Goal: Information Seeking & Learning: Learn about a topic

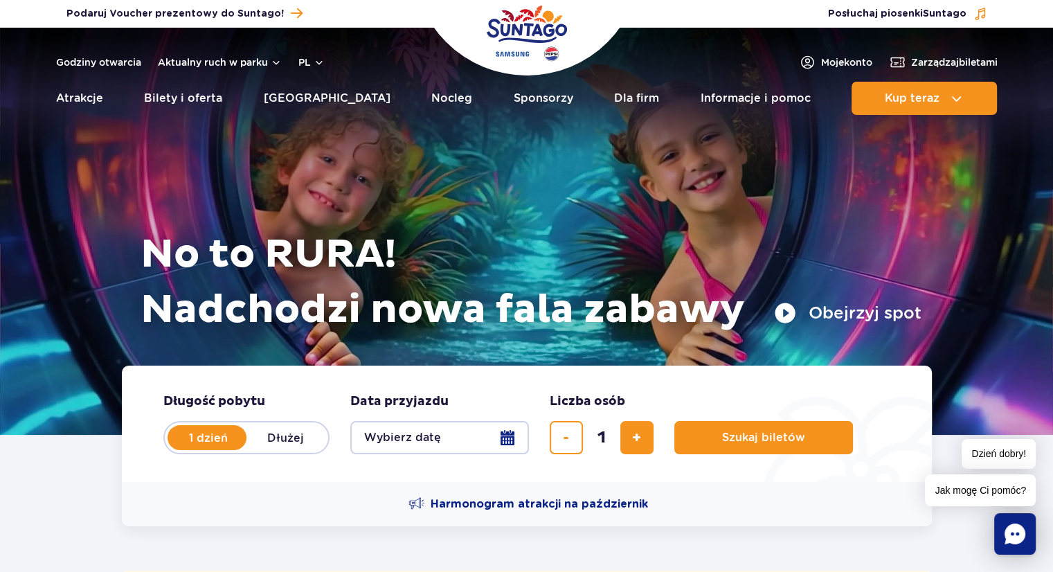
click at [116, 96] on ul "Aktualny ruch w parku Atrakcje Zjeżdżalnie Aster Rainbow Narval Więcej Baseny B…" at bounding box center [527, 98] width 942 height 33
click at [82, 100] on link "Atrakcje" at bounding box center [79, 98] width 47 height 33
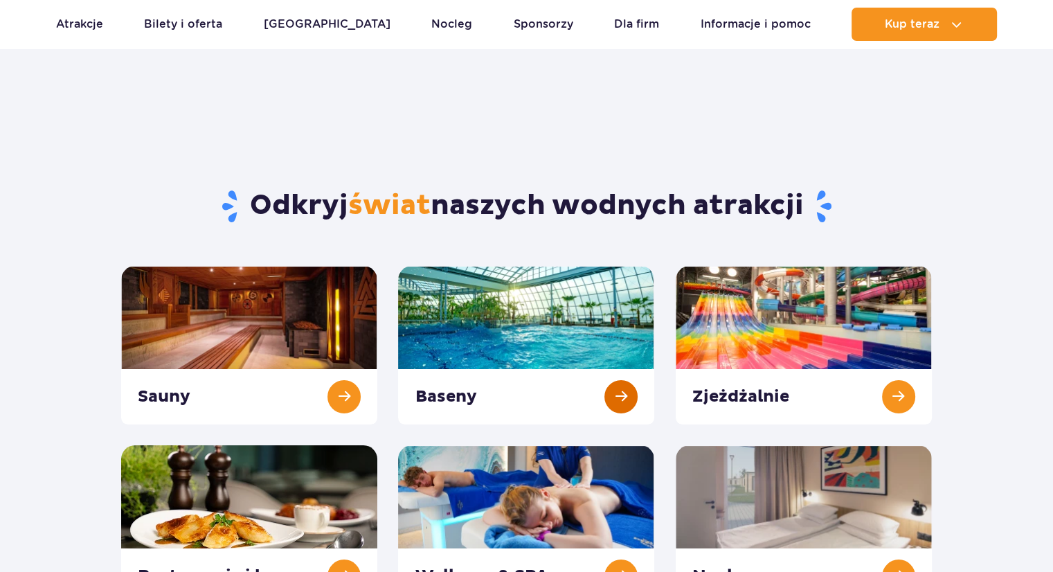
scroll to position [231, 0]
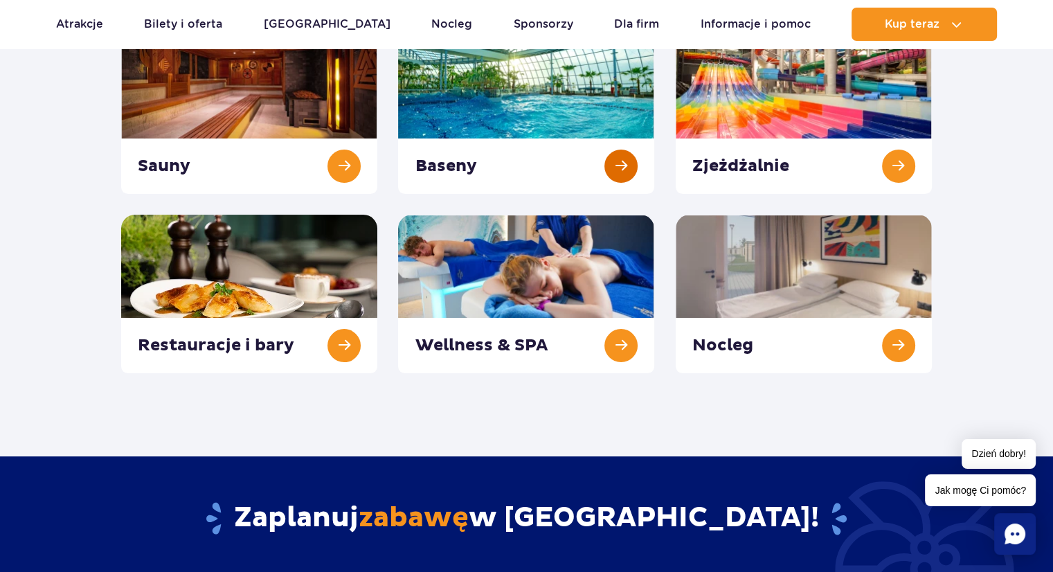
click at [454, 160] on link at bounding box center [526, 114] width 256 height 159
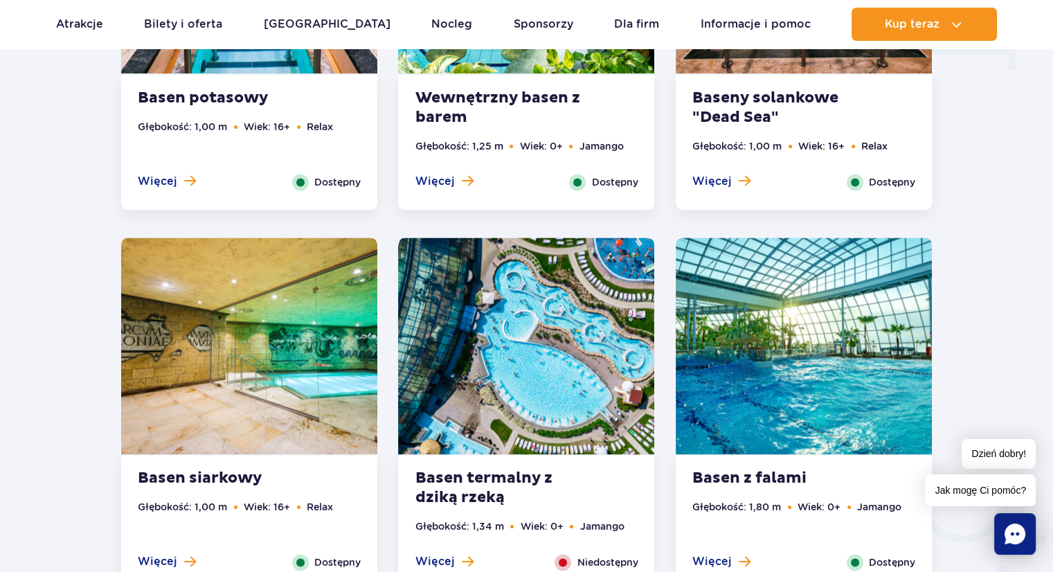
scroll to position [2065, 0]
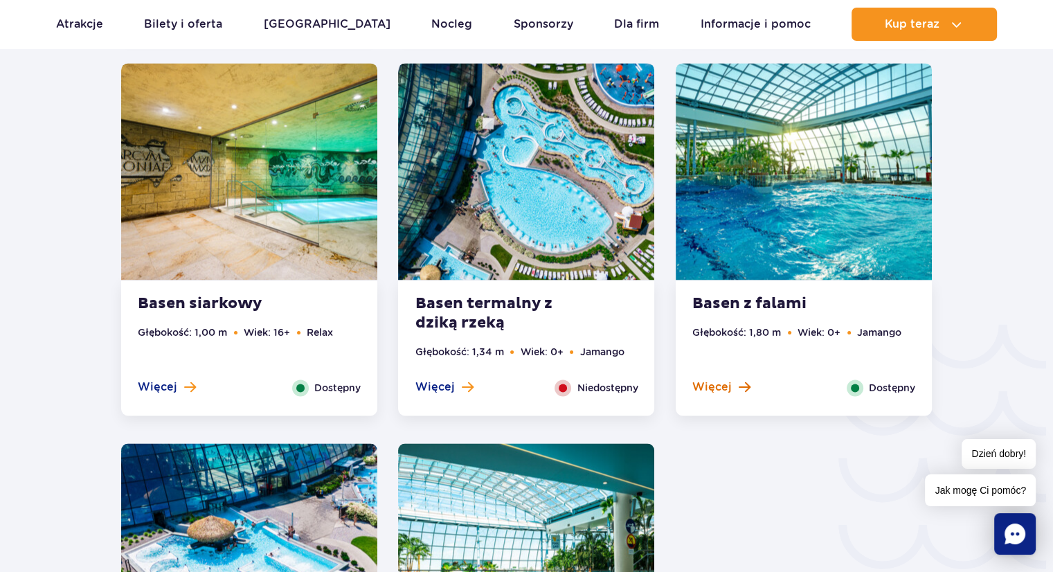
click at [713, 388] on span "Więcej" at bounding box center [712, 387] width 39 height 15
click at [715, 384] on span "Więcej" at bounding box center [712, 387] width 39 height 15
click at [722, 373] on ul "Głębokość: 1,80 m Wiek: 0+ Jamango" at bounding box center [804, 352] width 223 height 55
click at [720, 384] on span "Więcej" at bounding box center [712, 387] width 39 height 15
click at [716, 386] on span "Więcej" at bounding box center [712, 387] width 39 height 15
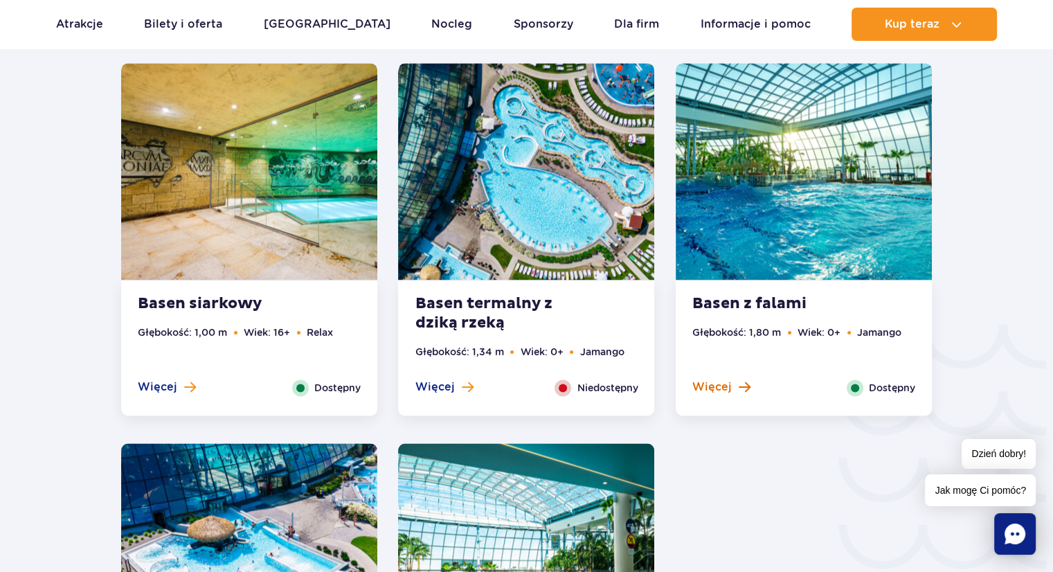
click at [716, 386] on span "Więcej" at bounding box center [712, 387] width 39 height 15
click at [717, 383] on span "Więcej" at bounding box center [712, 387] width 39 height 15
click at [717, 384] on span "Więcej" at bounding box center [712, 387] width 39 height 15
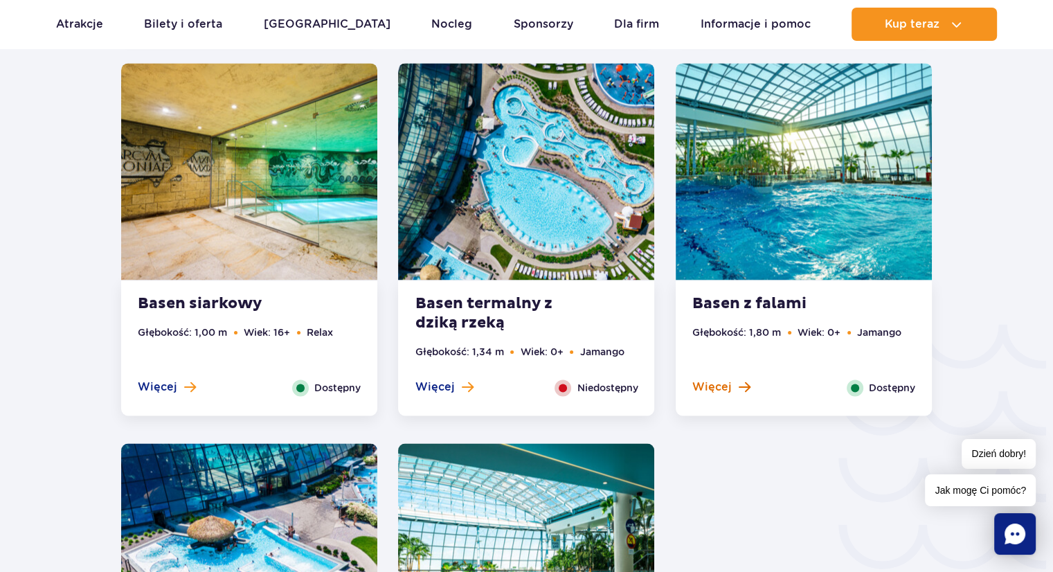
click at [717, 384] on span "Więcej" at bounding box center [712, 387] width 39 height 15
